Goal: Use online tool/utility: Utilize a website feature to perform a specific function

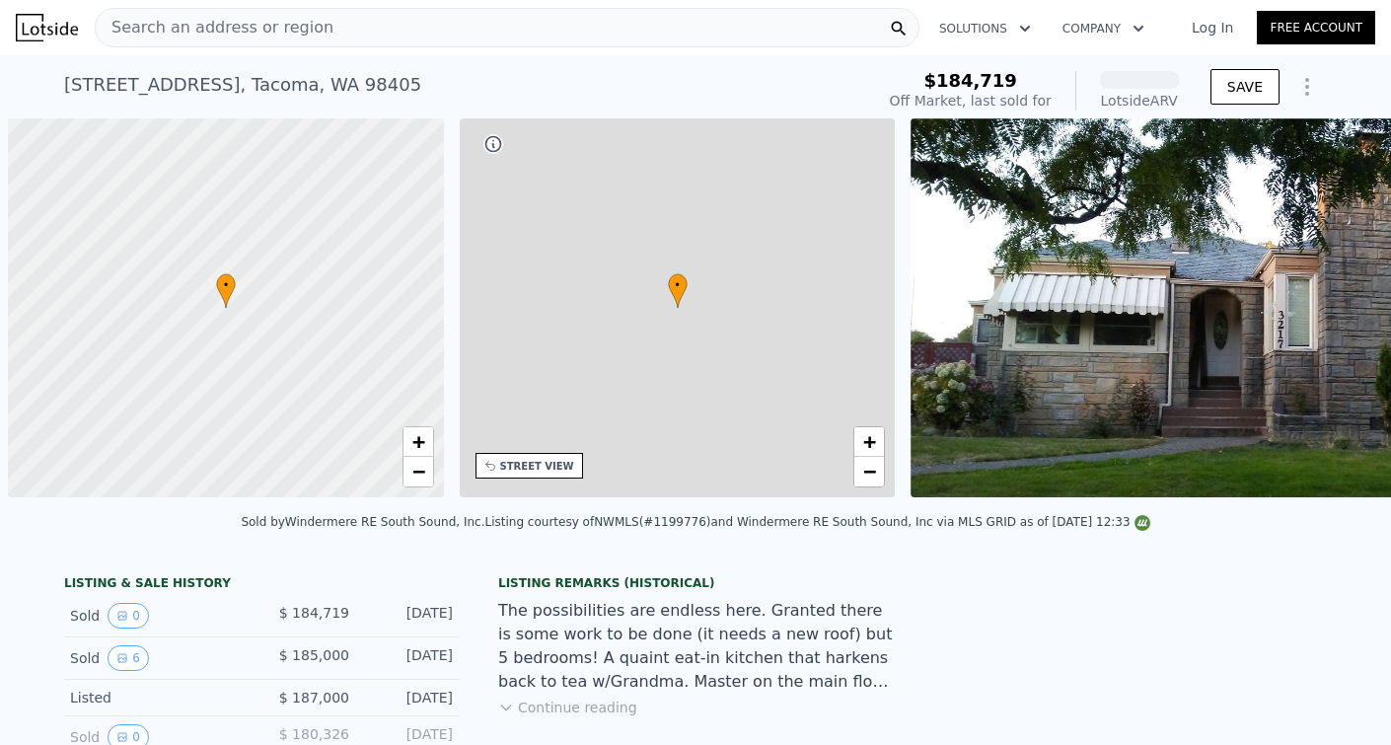
scroll to position [0, 8]
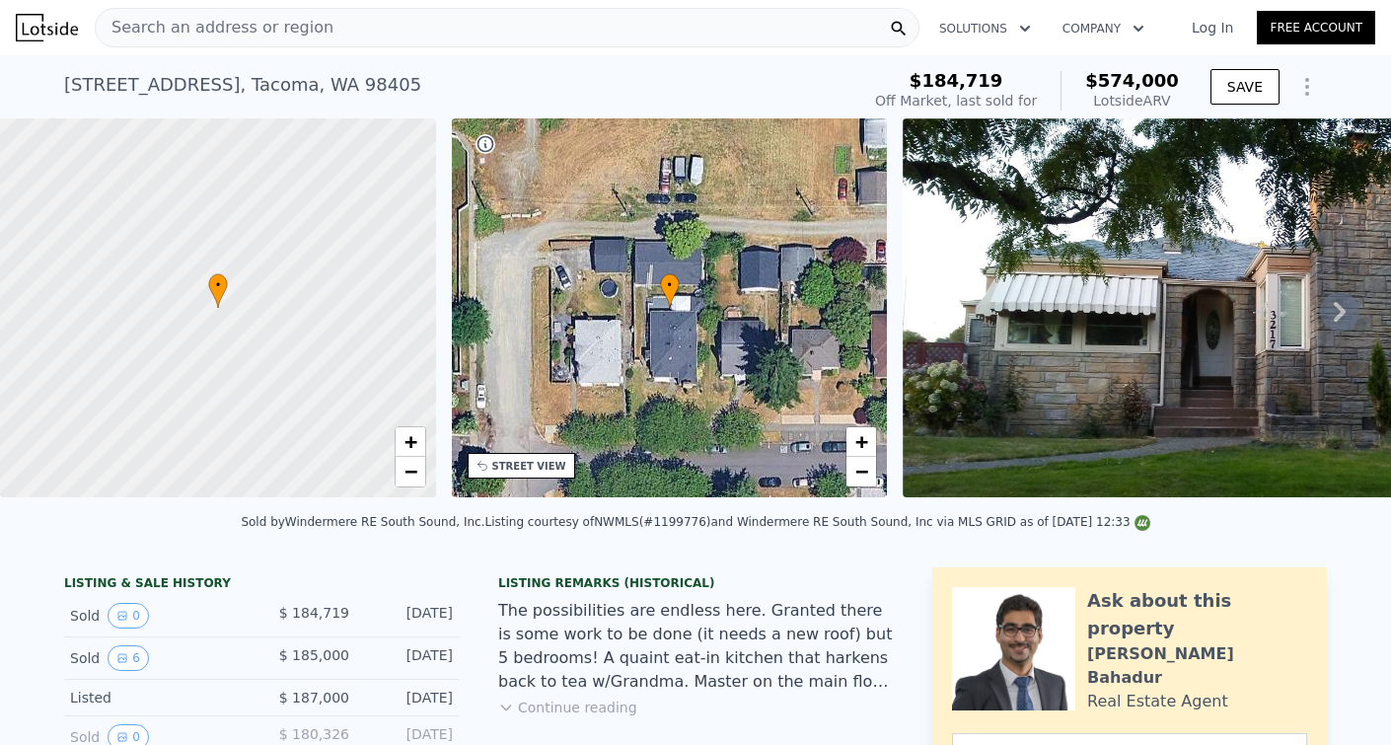
click at [1318, 89] on icon "Show Options" at bounding box center [1307, 87] width 24 height 24
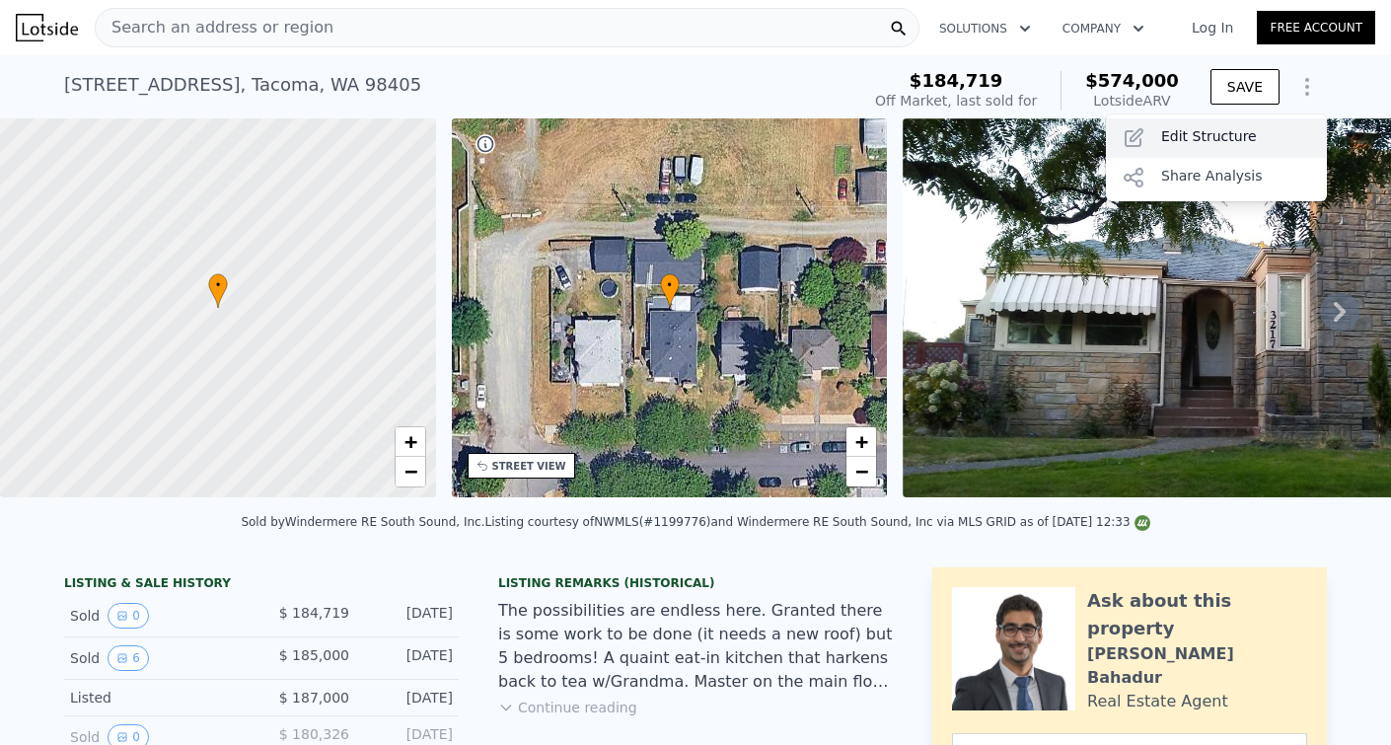
click at [1201, 142] on div "Edit Structure" at bounding box center [1216, 137] width 221 height 39
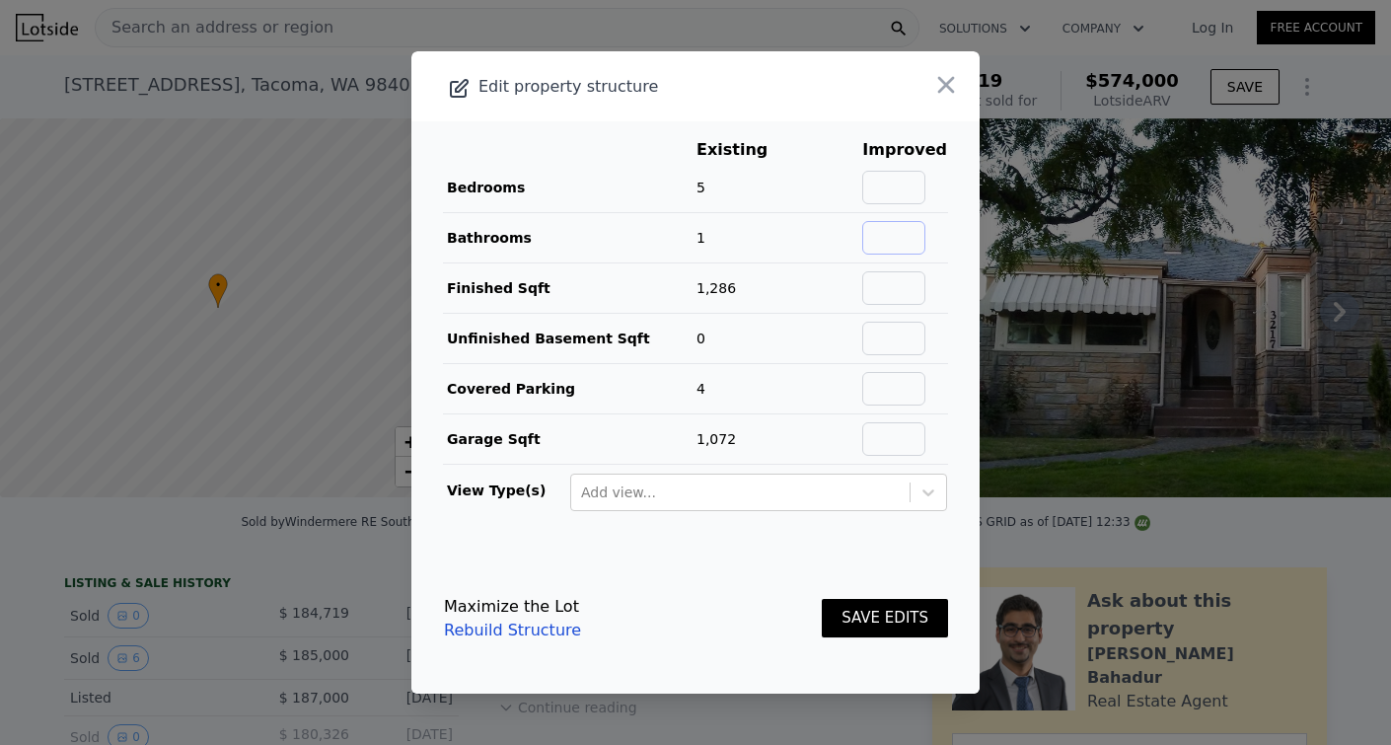
click at [904, 237] on input "text" at bounding box center [893, 238] width 63 height 34
type input "2"
click at [906, 290] on input "text" at bounding box center [893, 288] width 63 height 34
type input "1450"
click at [916, 183] on input "text" at bounding box center [893, 188] width 63 height 34
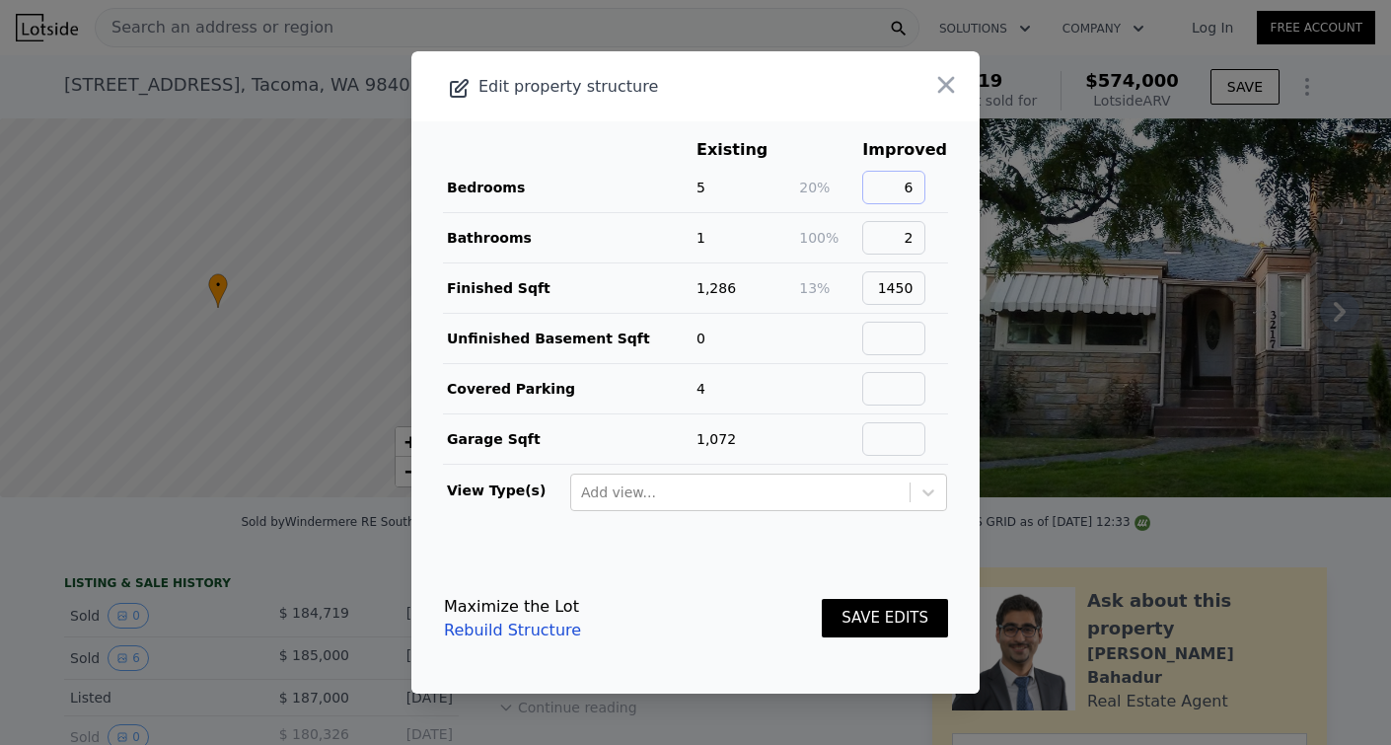
type input "6"
click at [863, 619] on button "SAVE EDITS" at bounding box center [885, 618] width 126 height 38
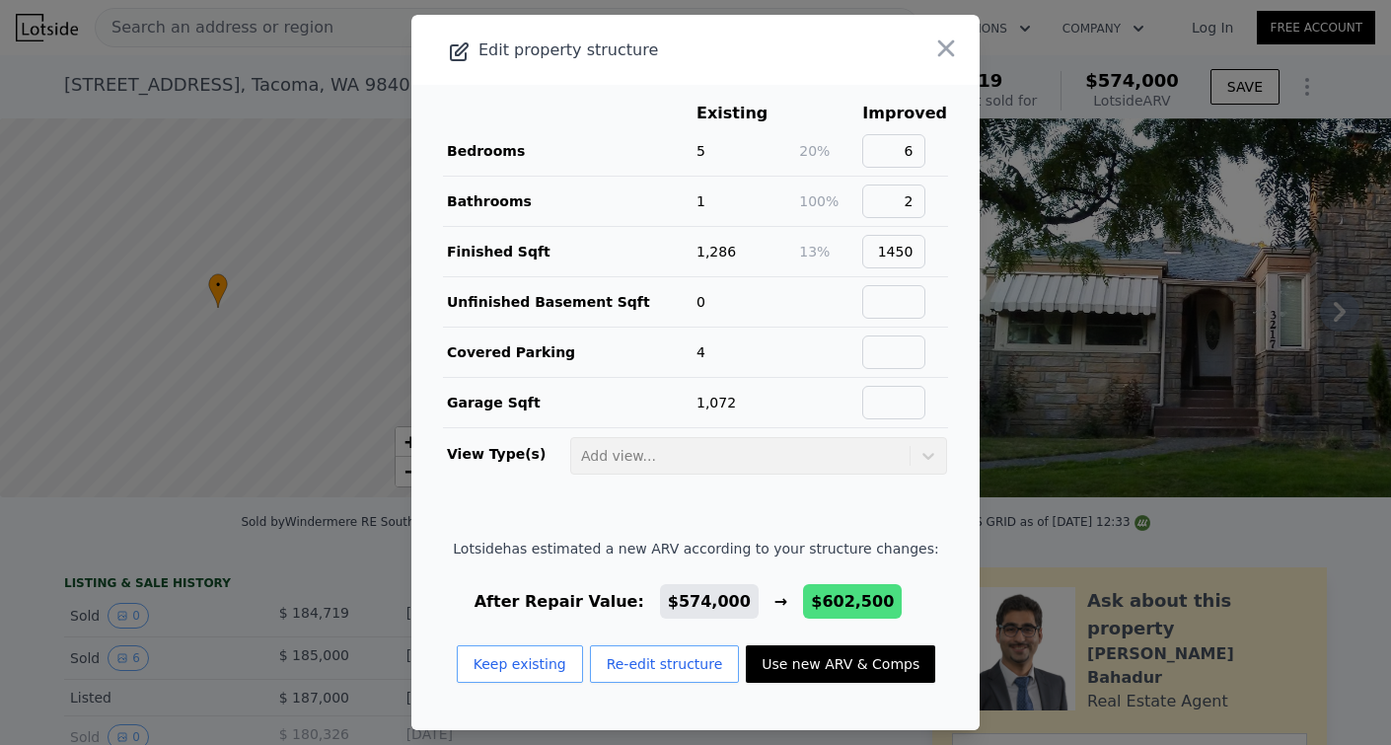
click at [798, 678] on button "Use new ARV & Comps" at bounding box center [840, 663] width 189 height 37
type input "3"
type input "1196"
type input "1975"
checkbox input "false"
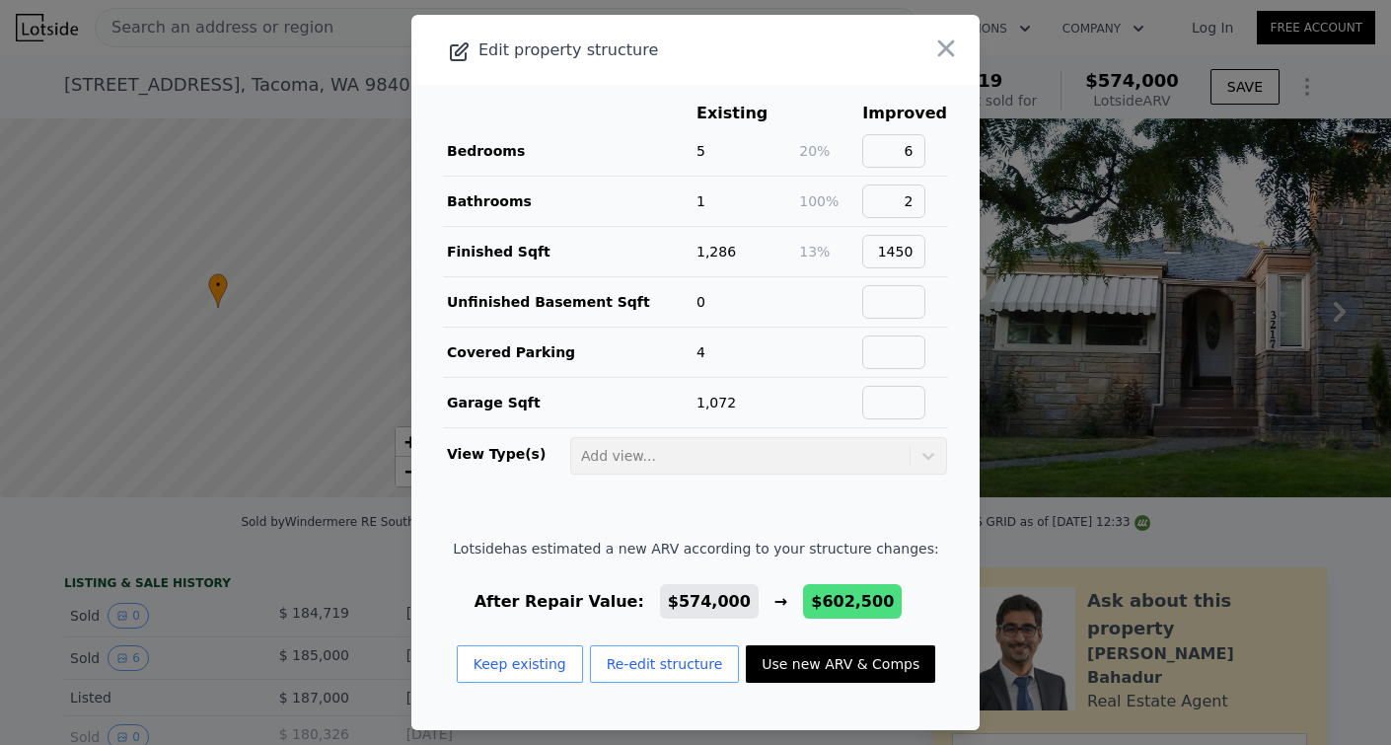
checkbox input "true"
type input "$ 602,500"
type input "$ 358,805"
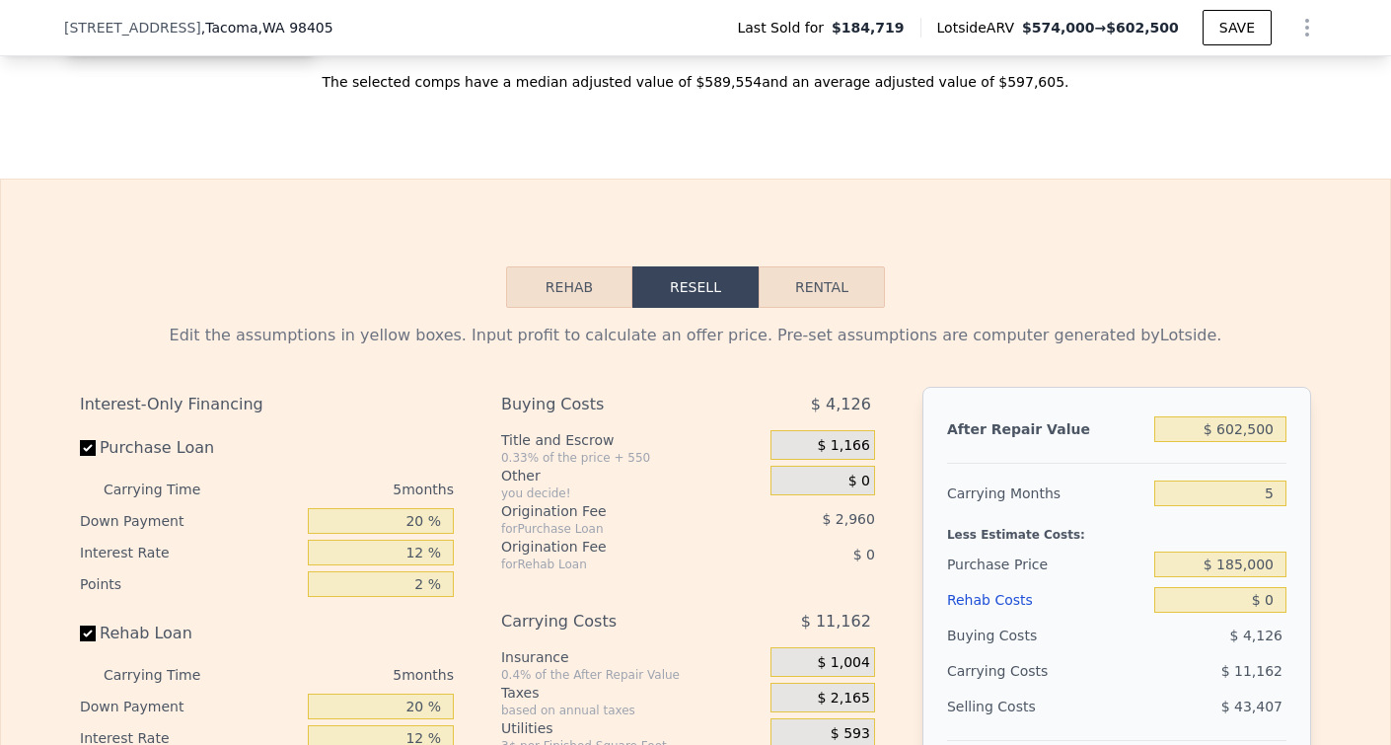
scroll to position [2863, 0]
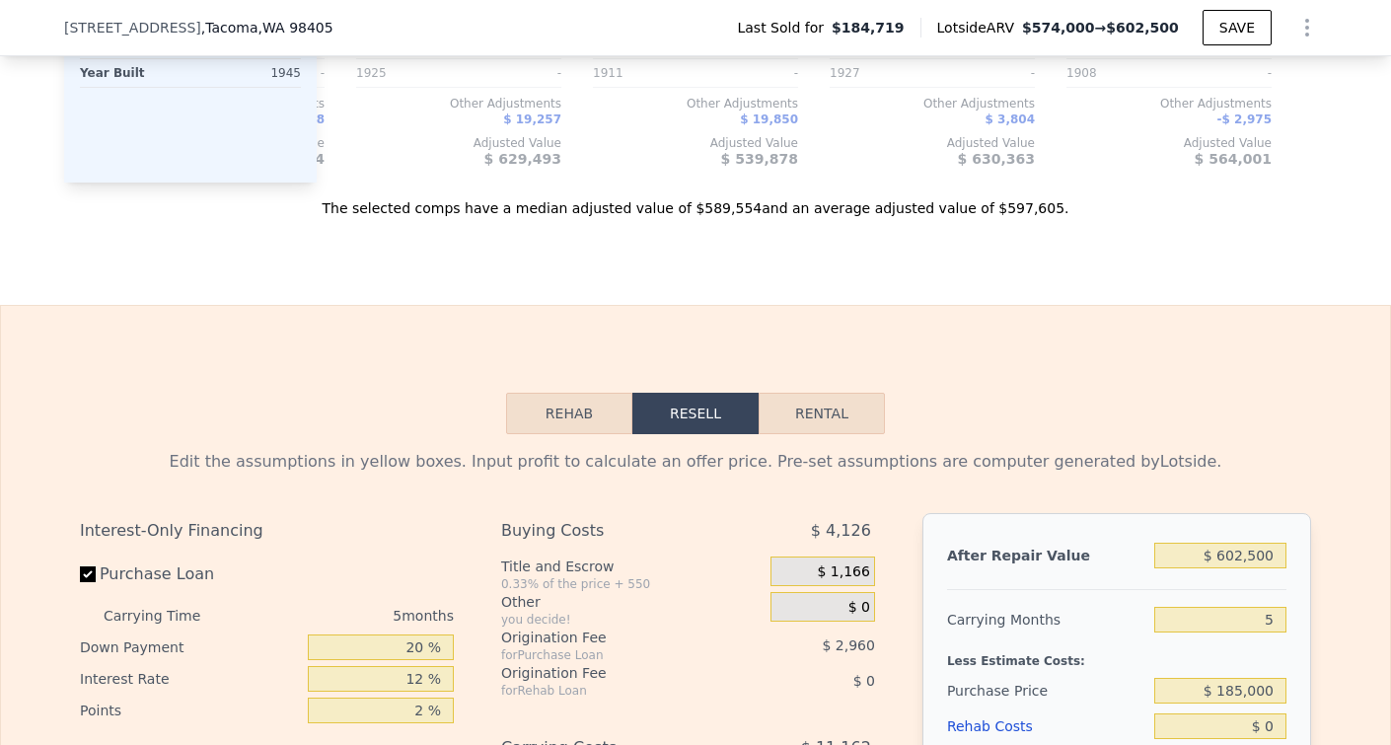
click at [826, 412] on button "Rental" at bounding box center [821, 413] width 126 height 41
select select "30"
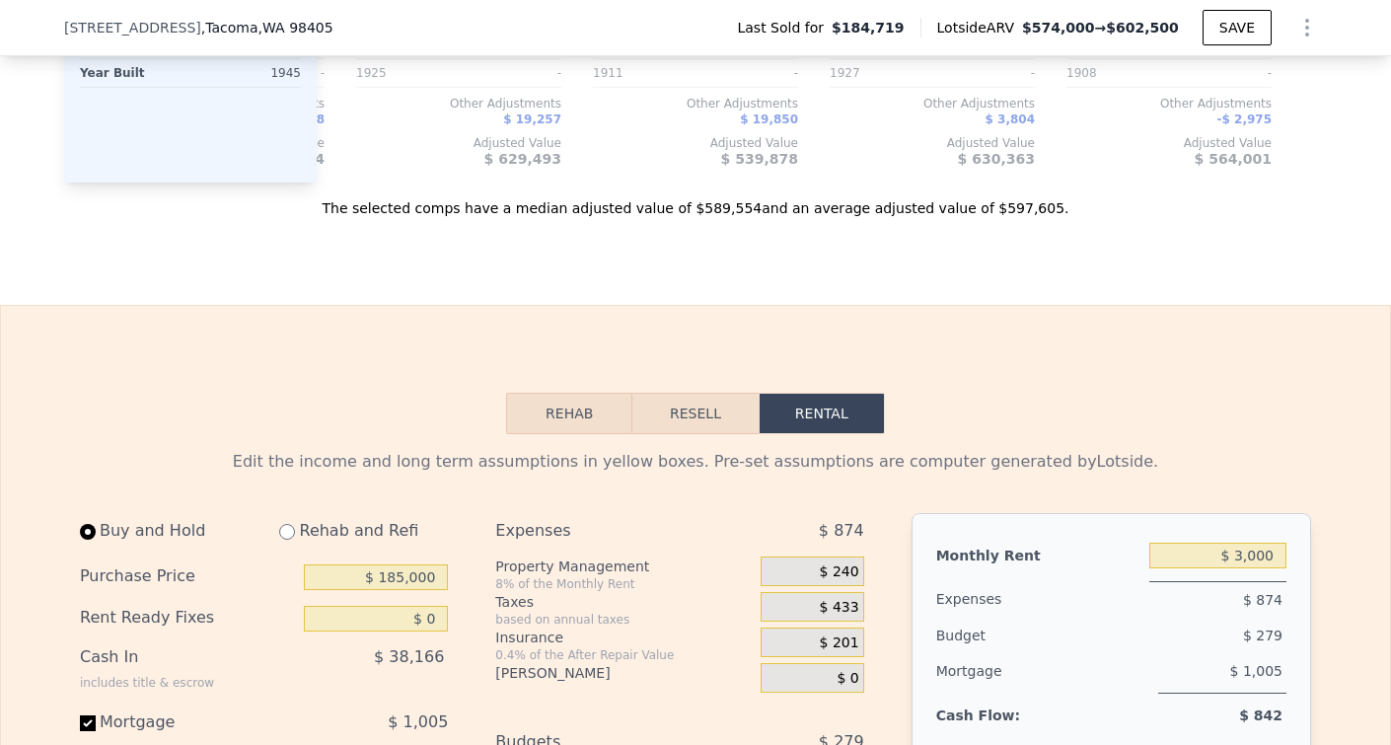
scroll to position [3138, 0]
